Goal: Book appointment/travel/reservation

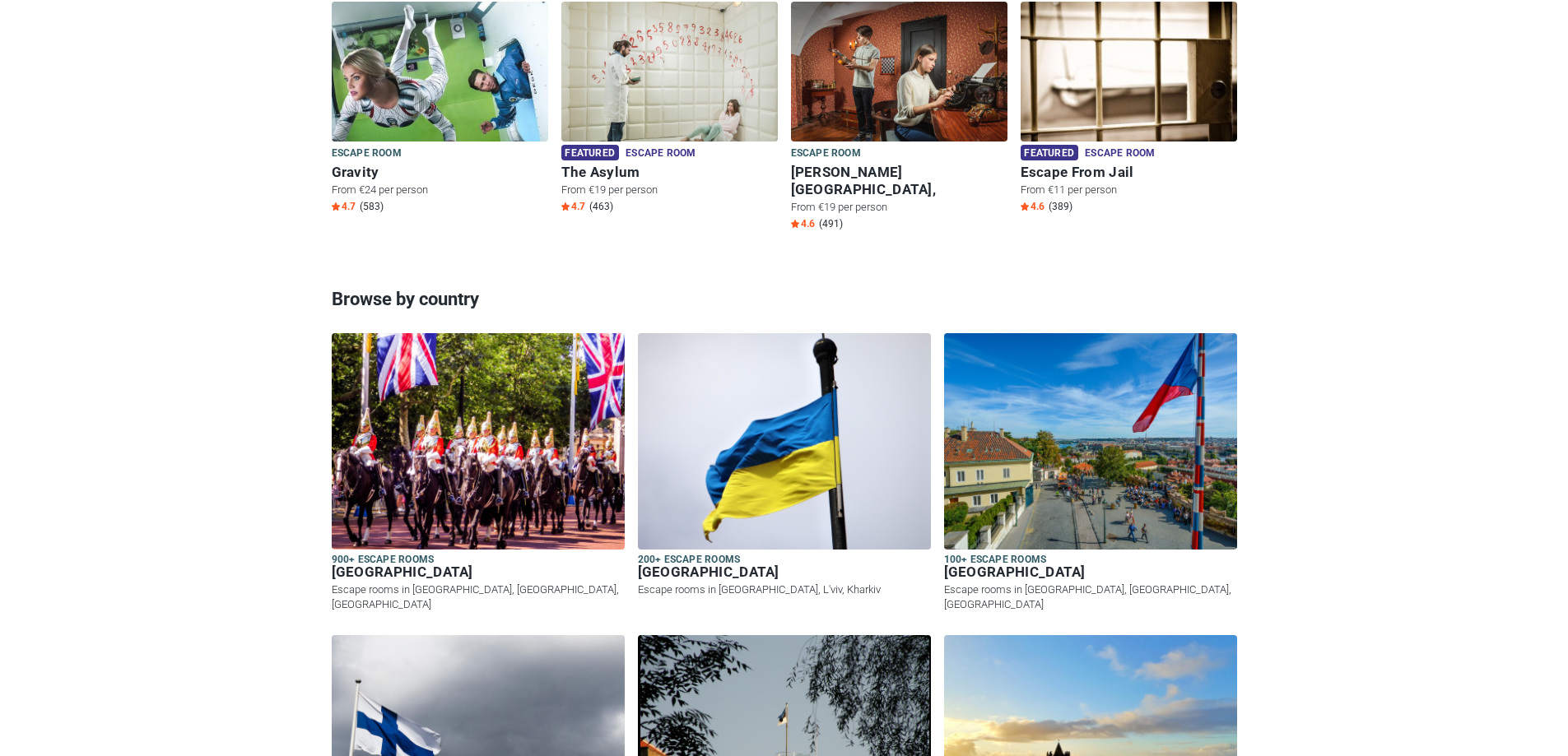
scroll to position [1233, 0]
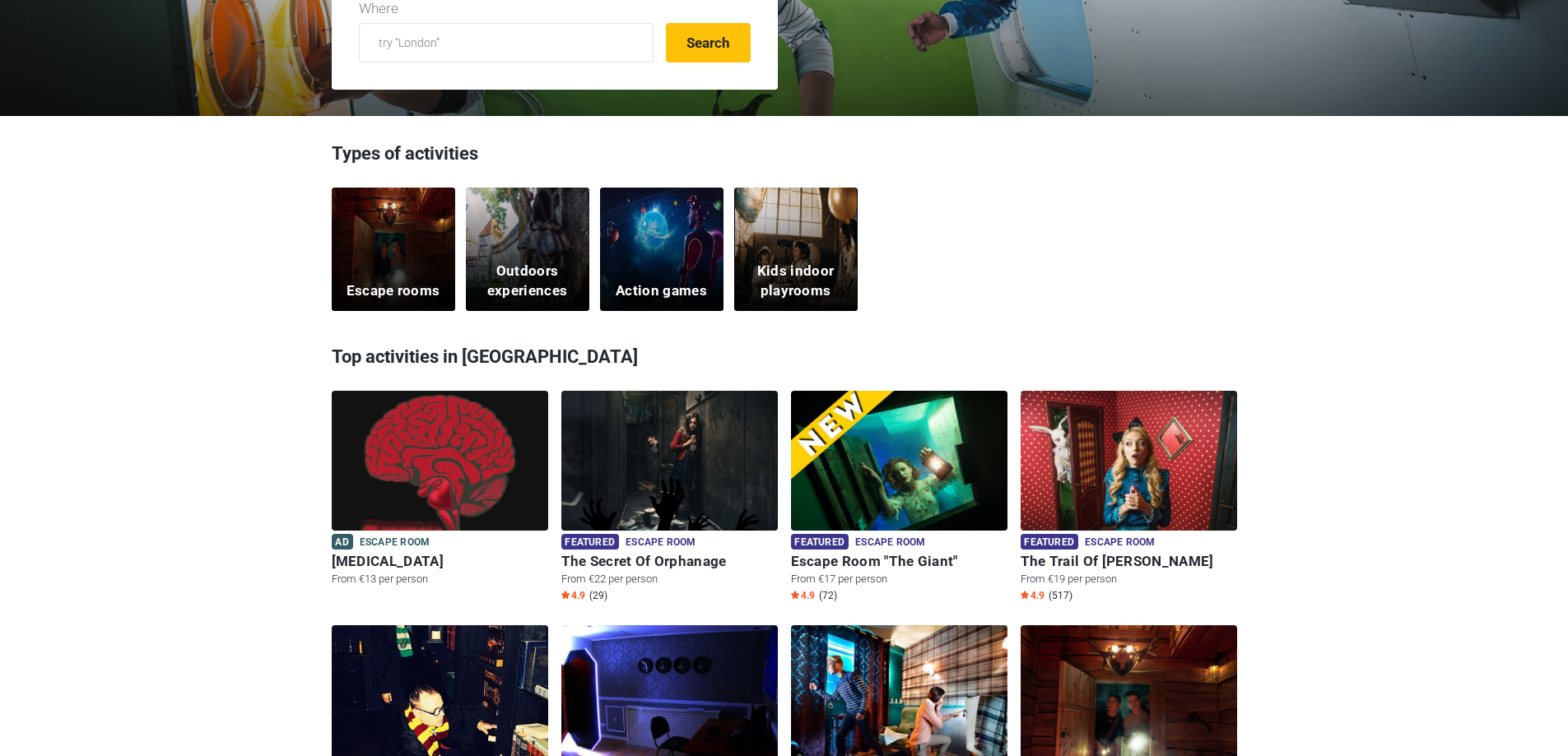
scroll to position [82, 0]
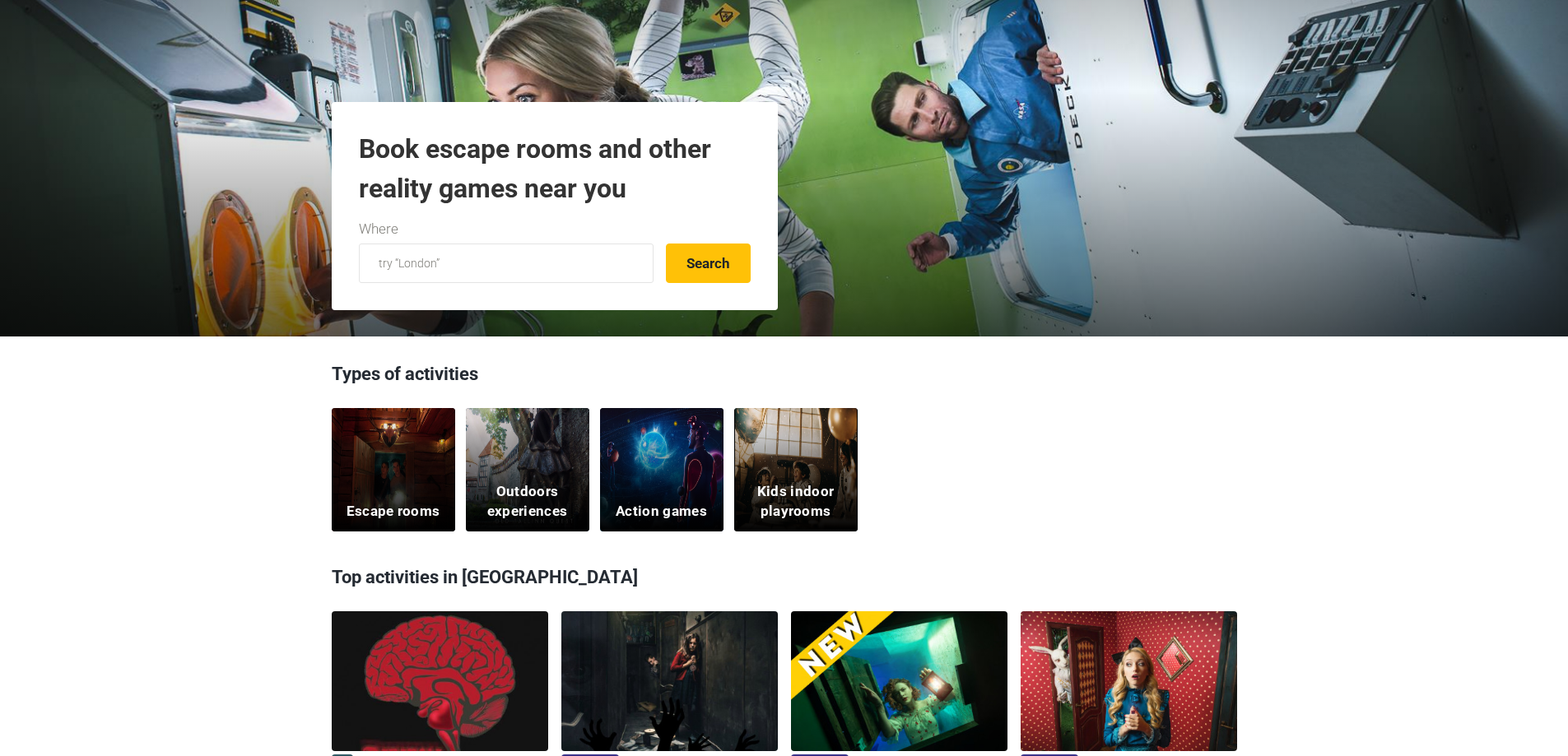
scroll to position [329, 0]
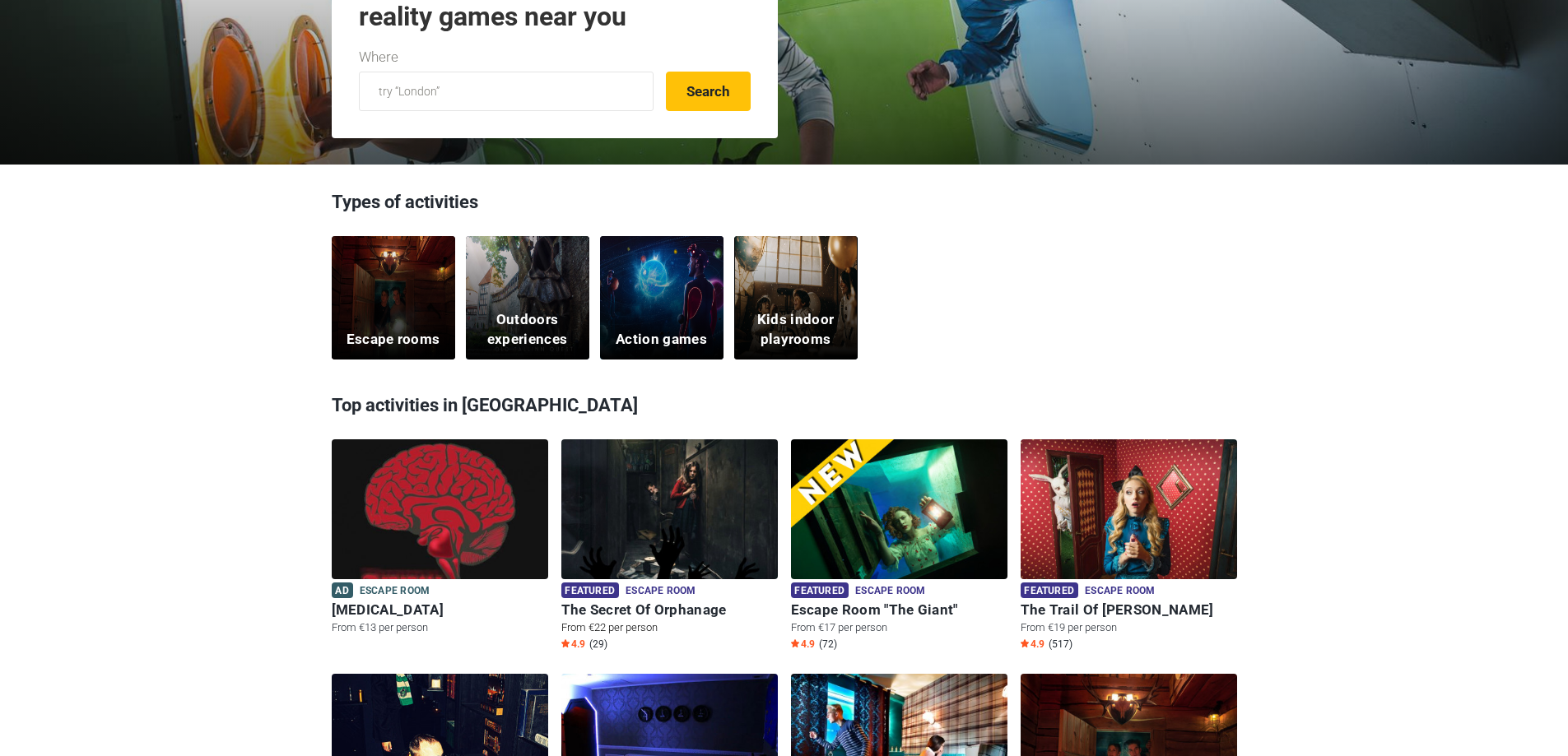
click at [703, 517] on img at bounding box center [670, 519] width 216 height 160
